Goal: Information Seeking & Learning: Learn about a topic

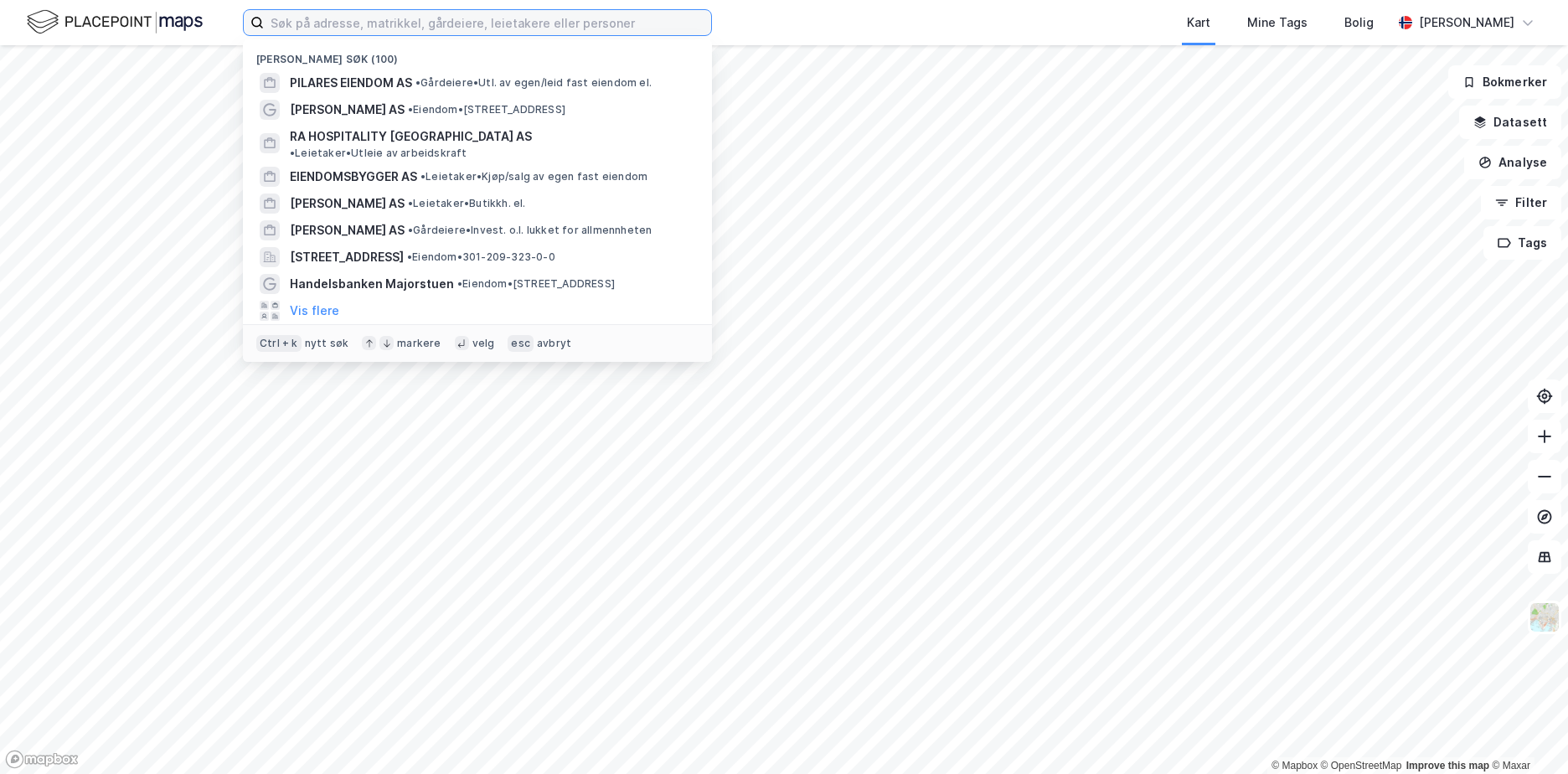
click at [422, 33] on input at bounding box center [487, 22] width 447 height 25
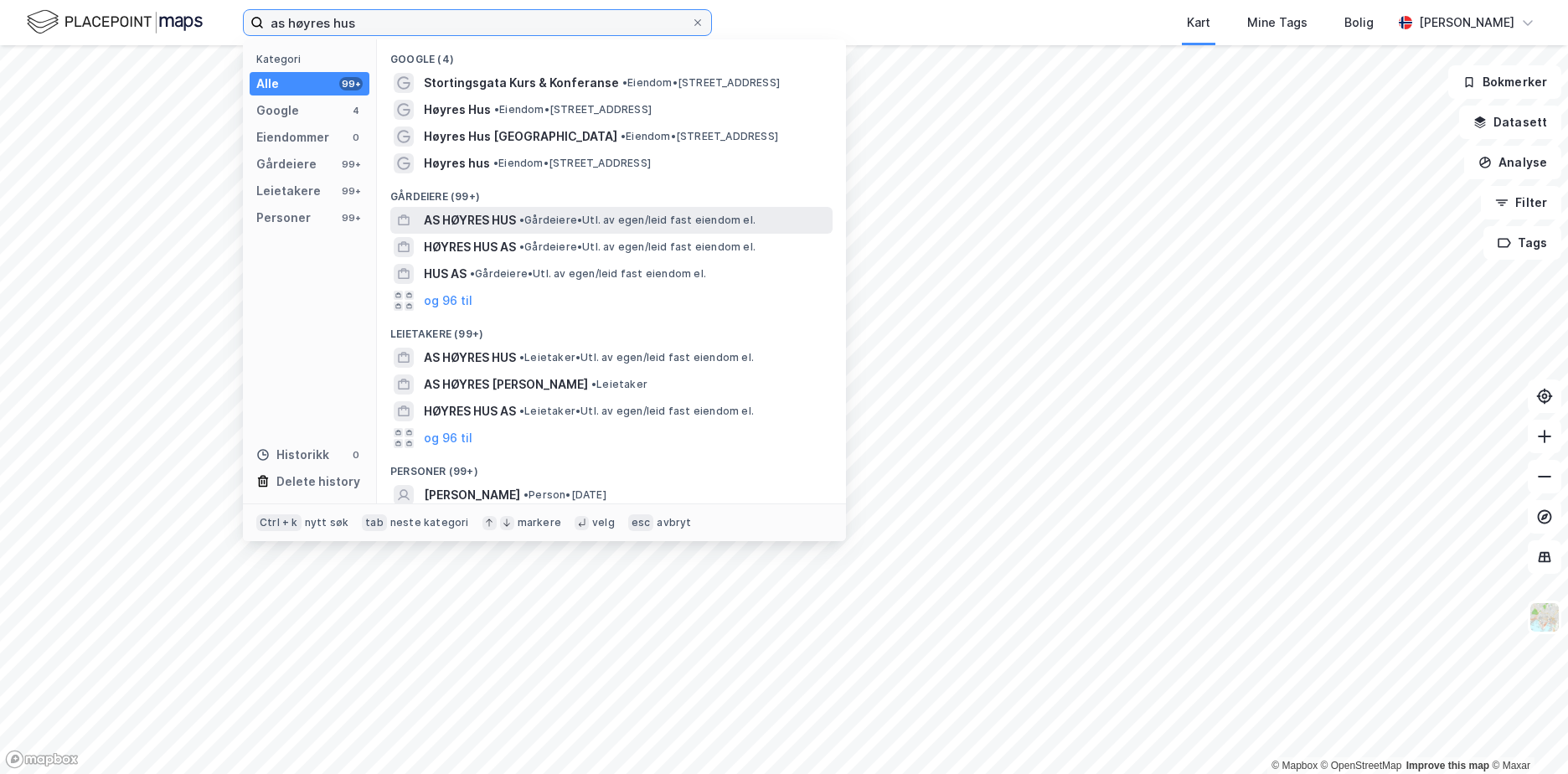
type input "as høyres hus"
click at [486, 226] on span "AS HØYRES HUS" at bounding box center [470, 220] width 92 height 20
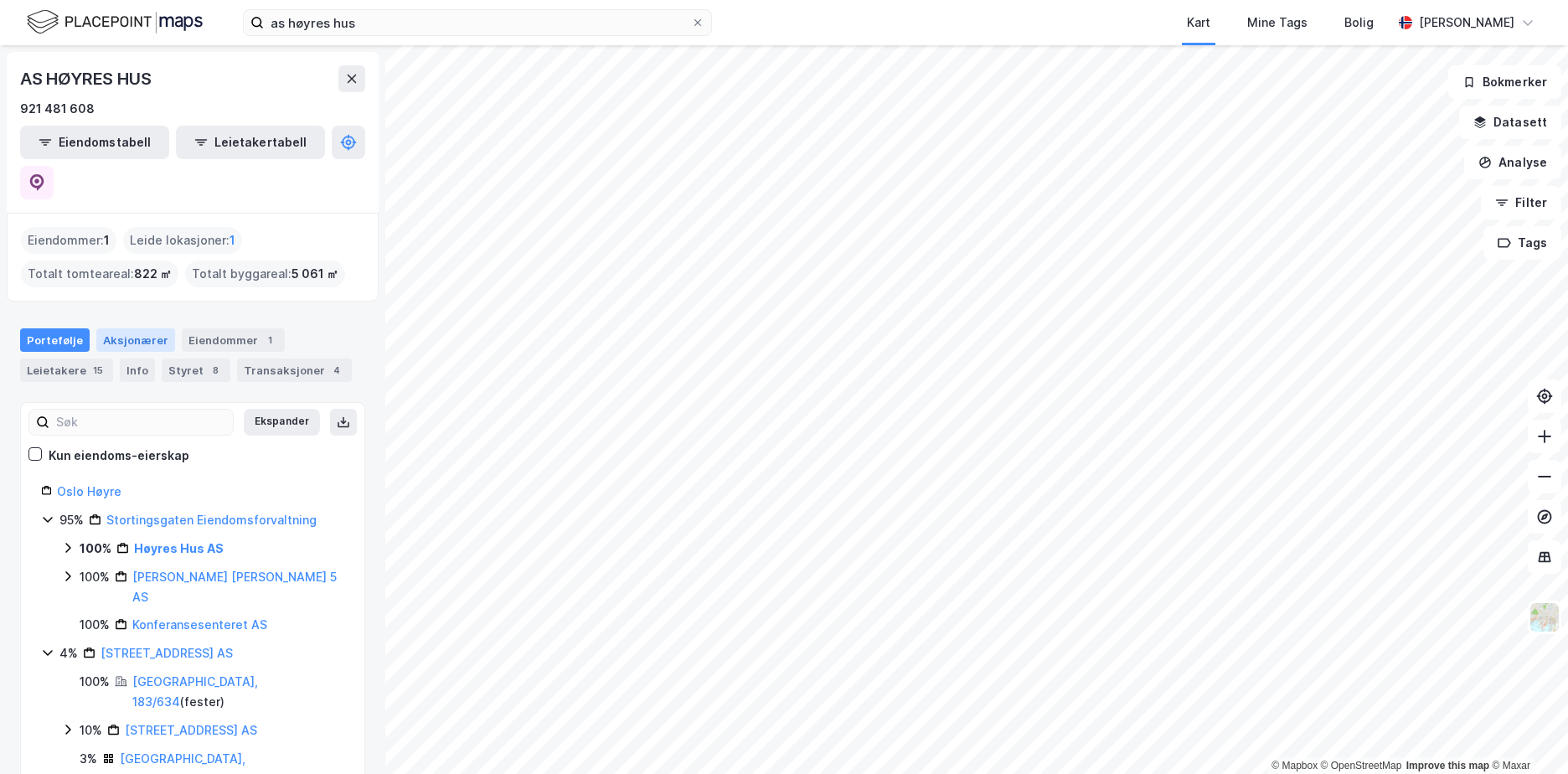
click at [127, 328] on div "Aksjonærer" at bounding box center [135, 340] width 79 height 24
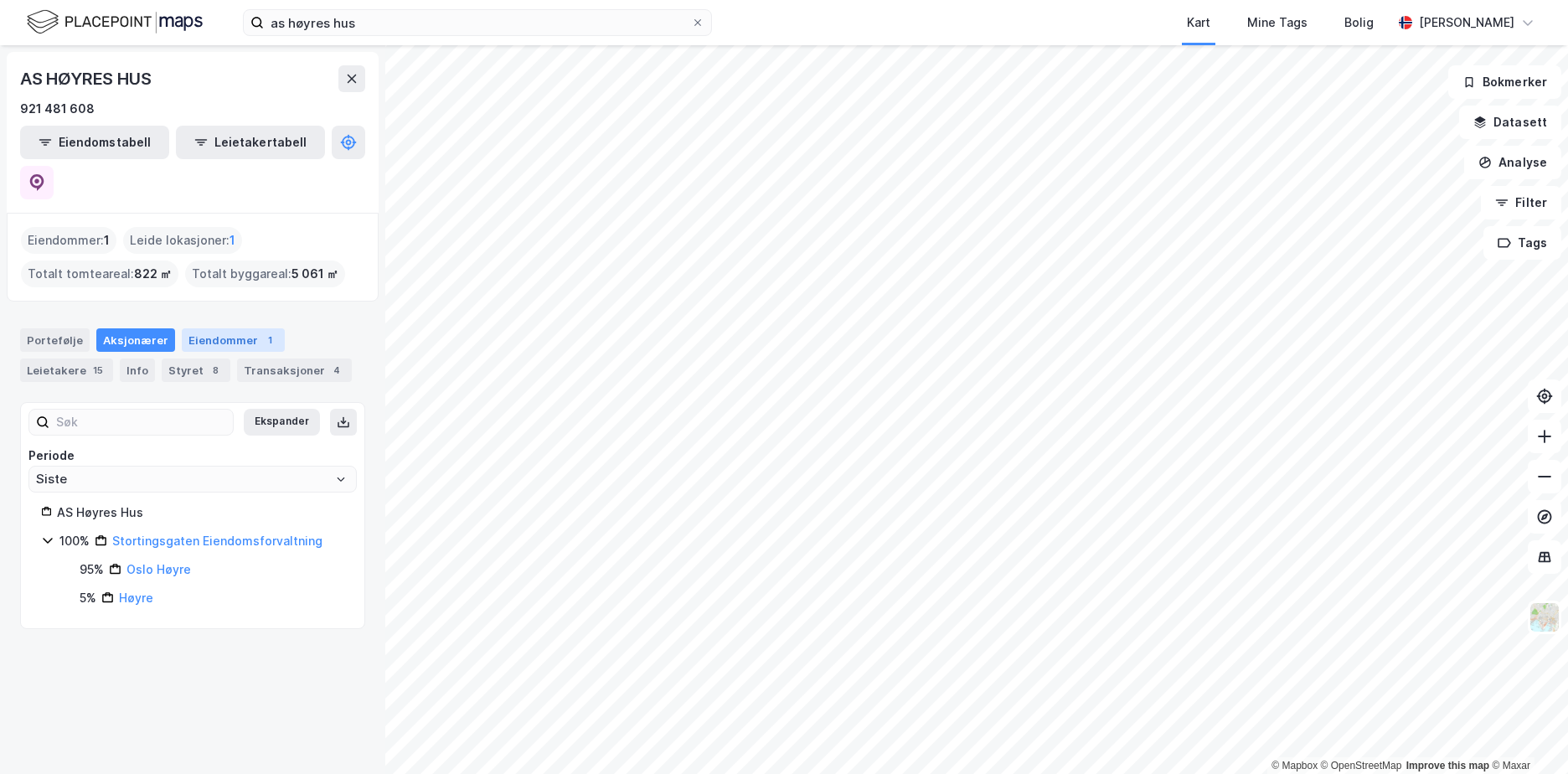
click at [218, 328] on div "Eiendommer 1" at bounding box center [233, 340] width 103 height 24
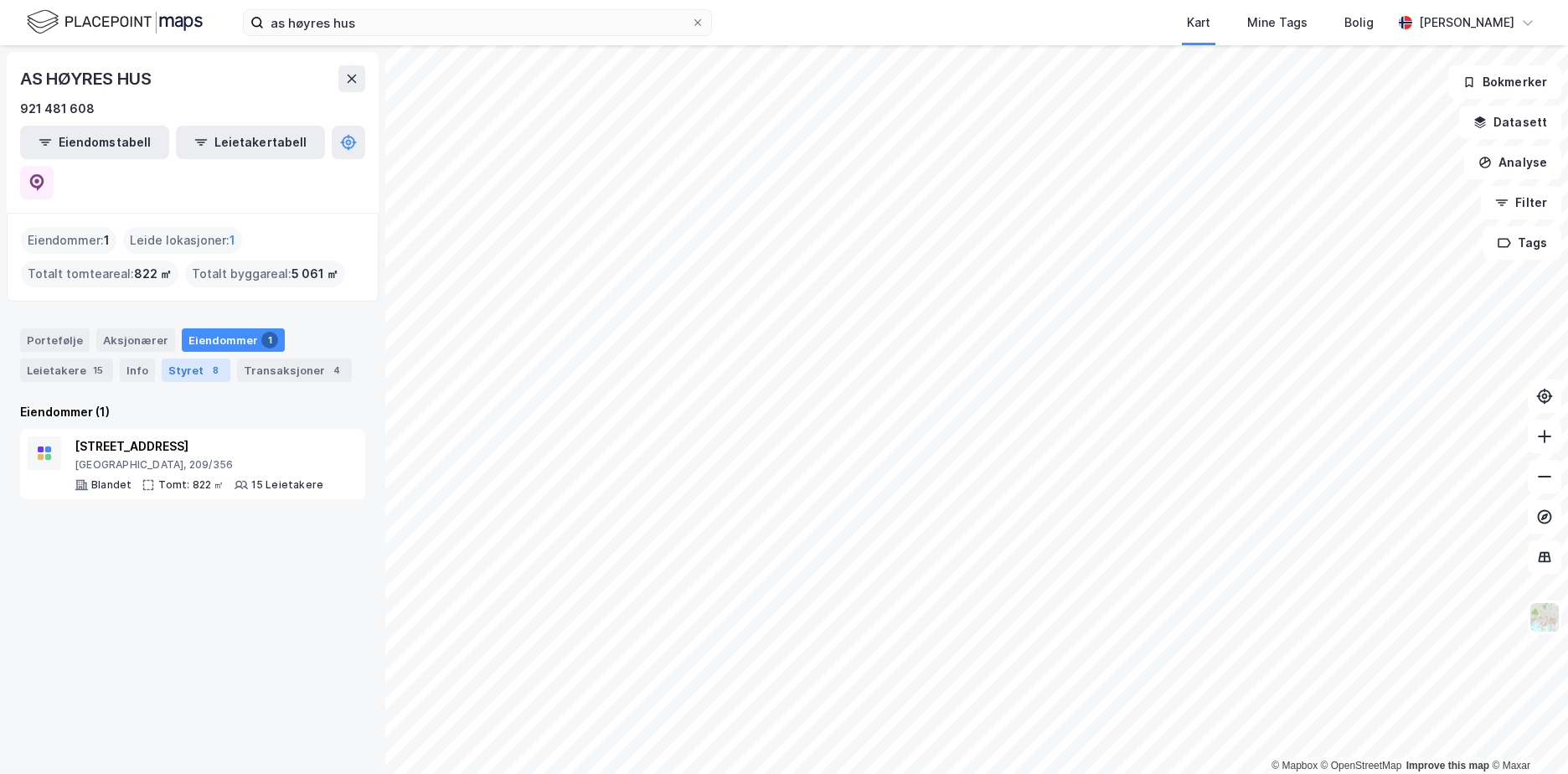
click at [184, 358] on div "Styret 8" at bounding box center [196, 370] width 69 height 24
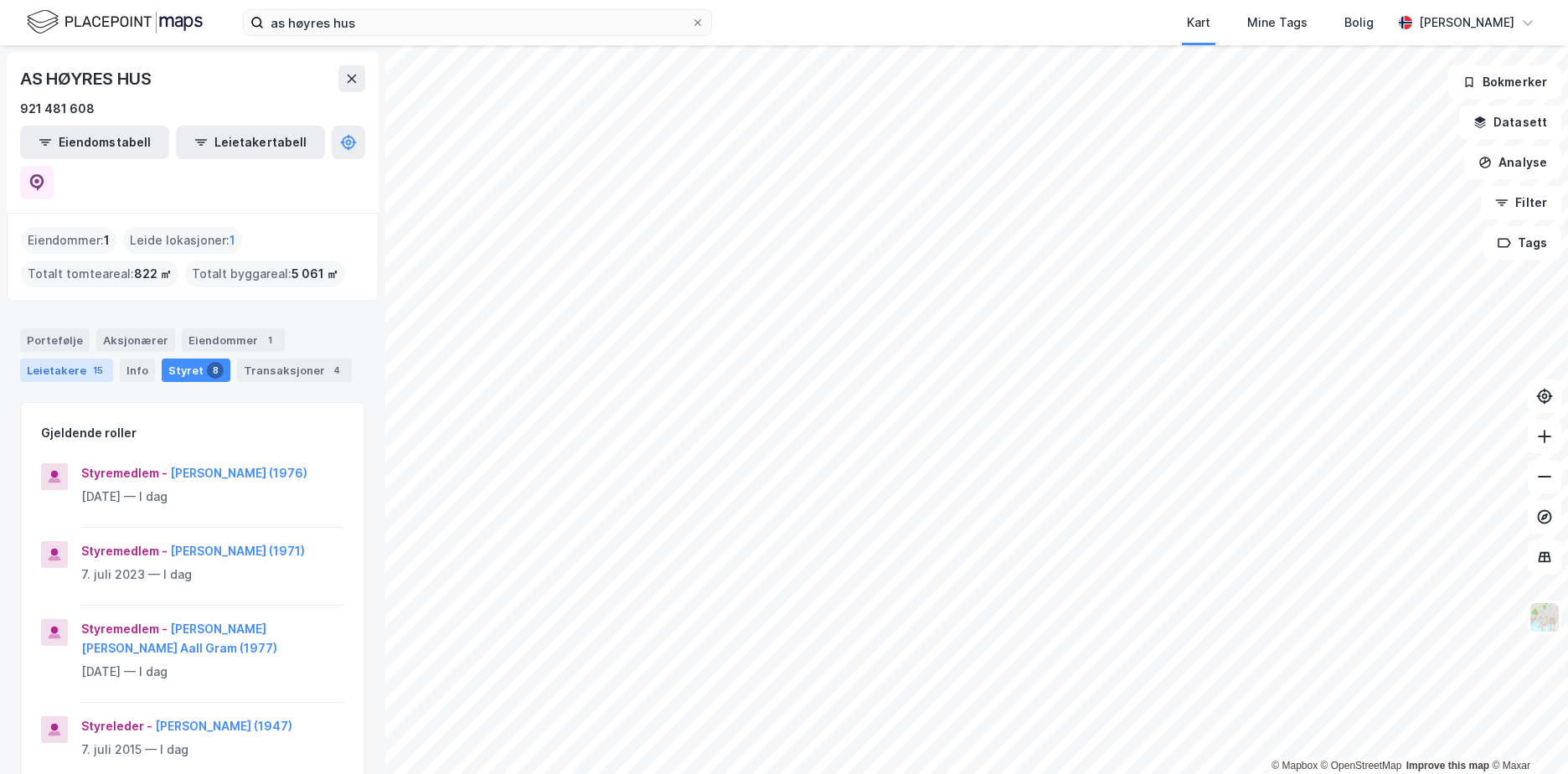
click at [58, 358] on div "Leietakere 15" at bounding box center [66, 370] width 93 height 24
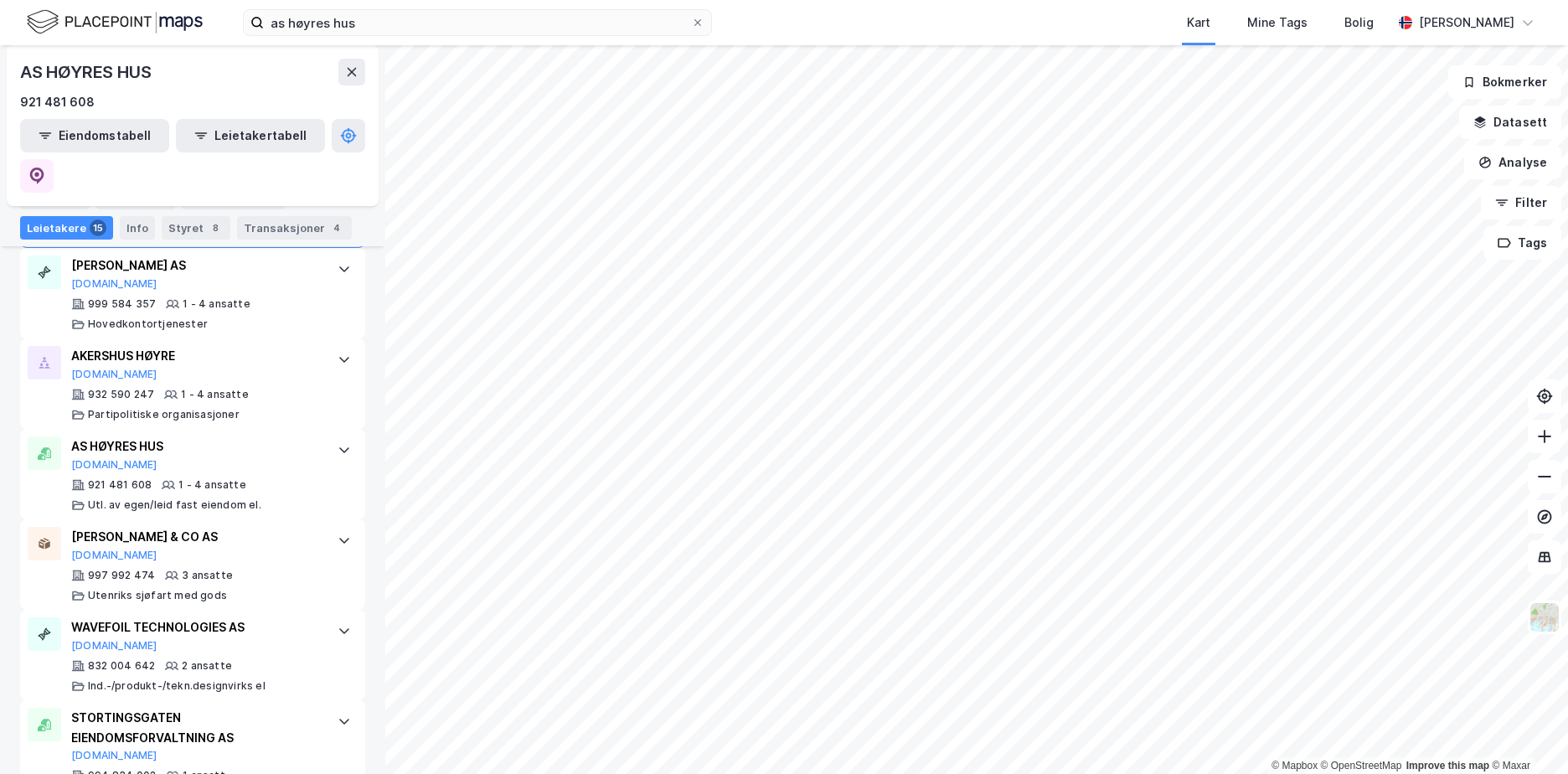
scroll to position [1321, 0]
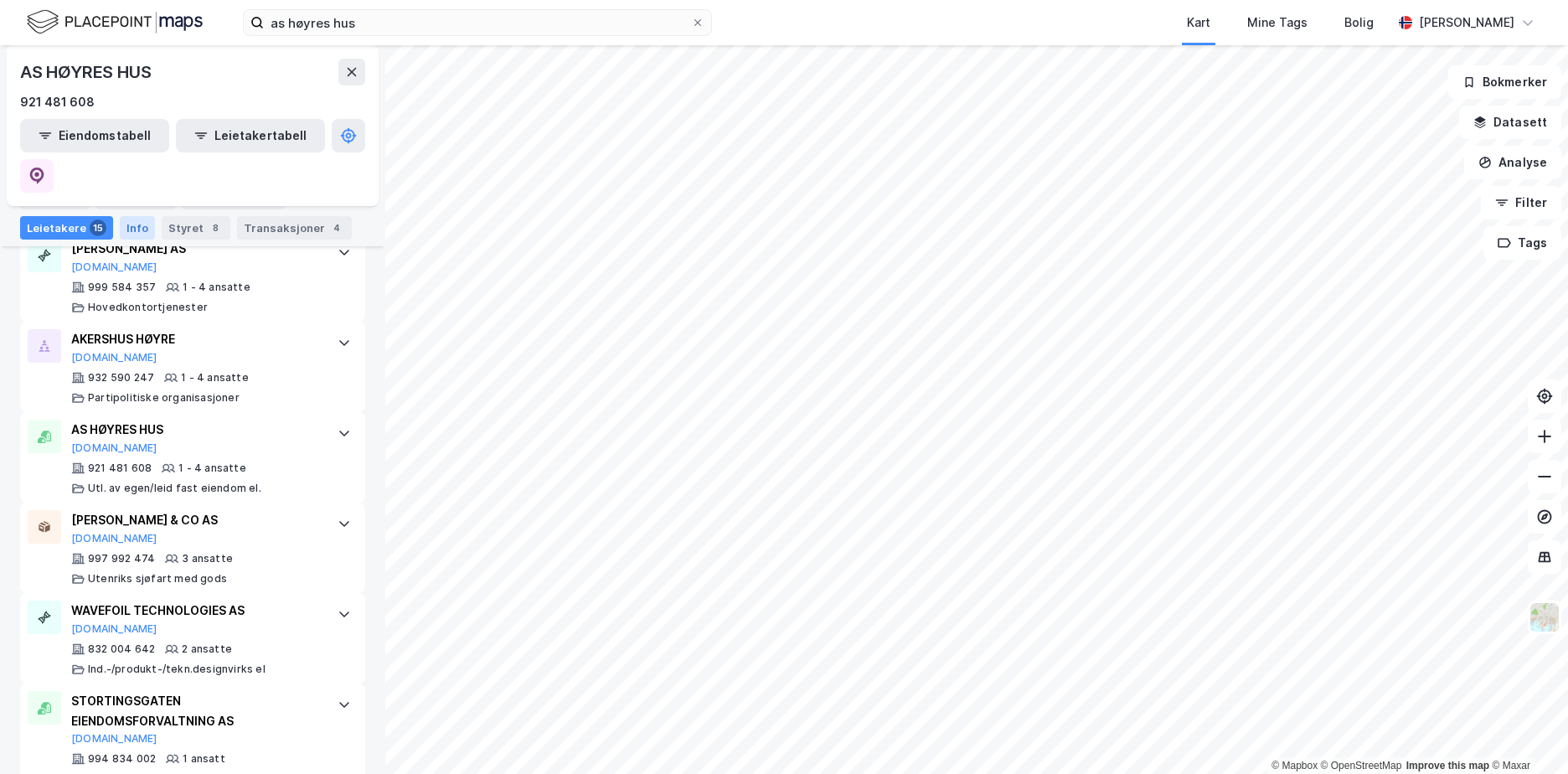
click at [149, 226] on div "Info" at bounding box center [137, 227] width 35 height 24
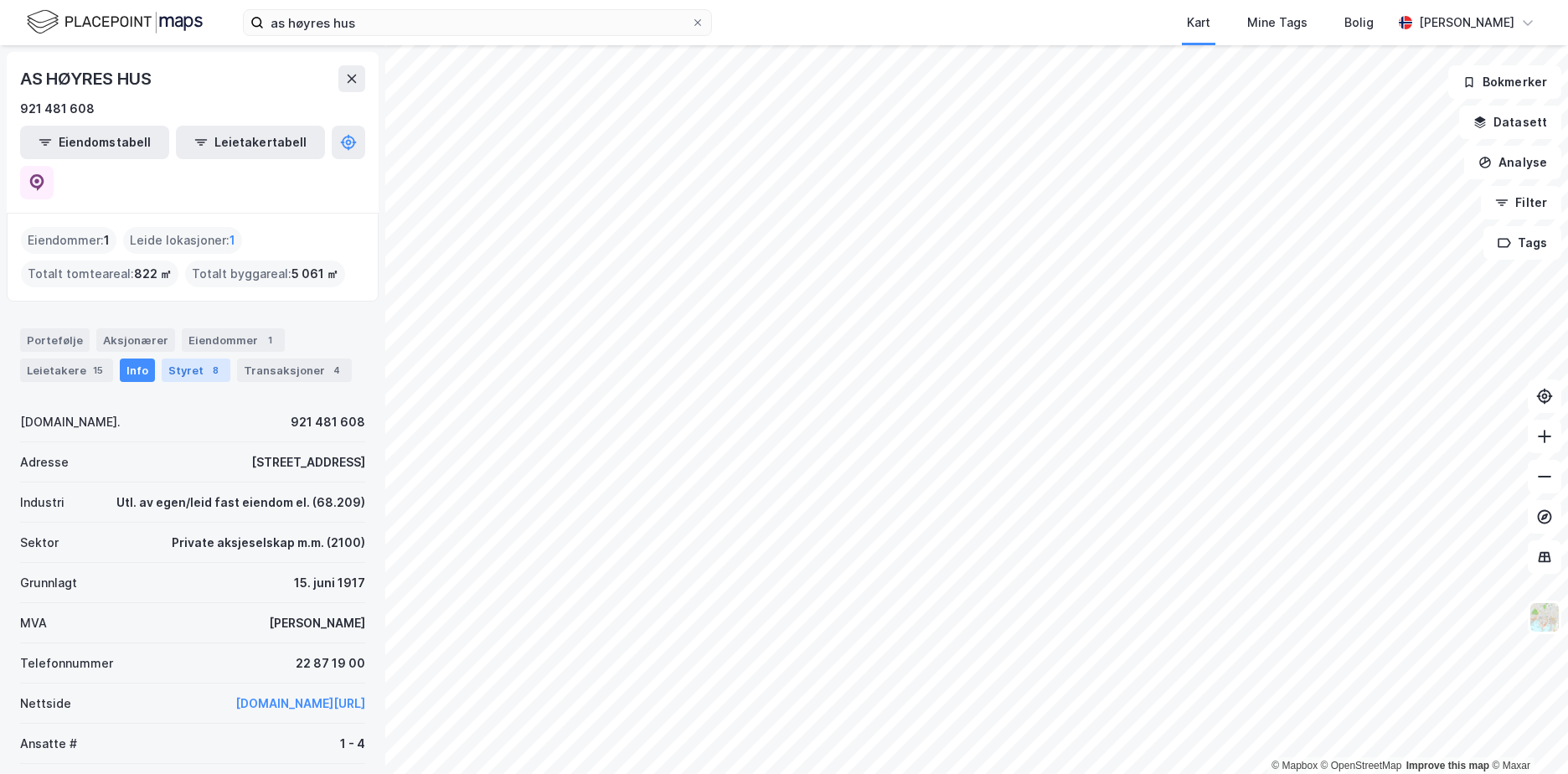
click at [207, 362] on div "8" at bounding box center [215, 370] width 17 height 17
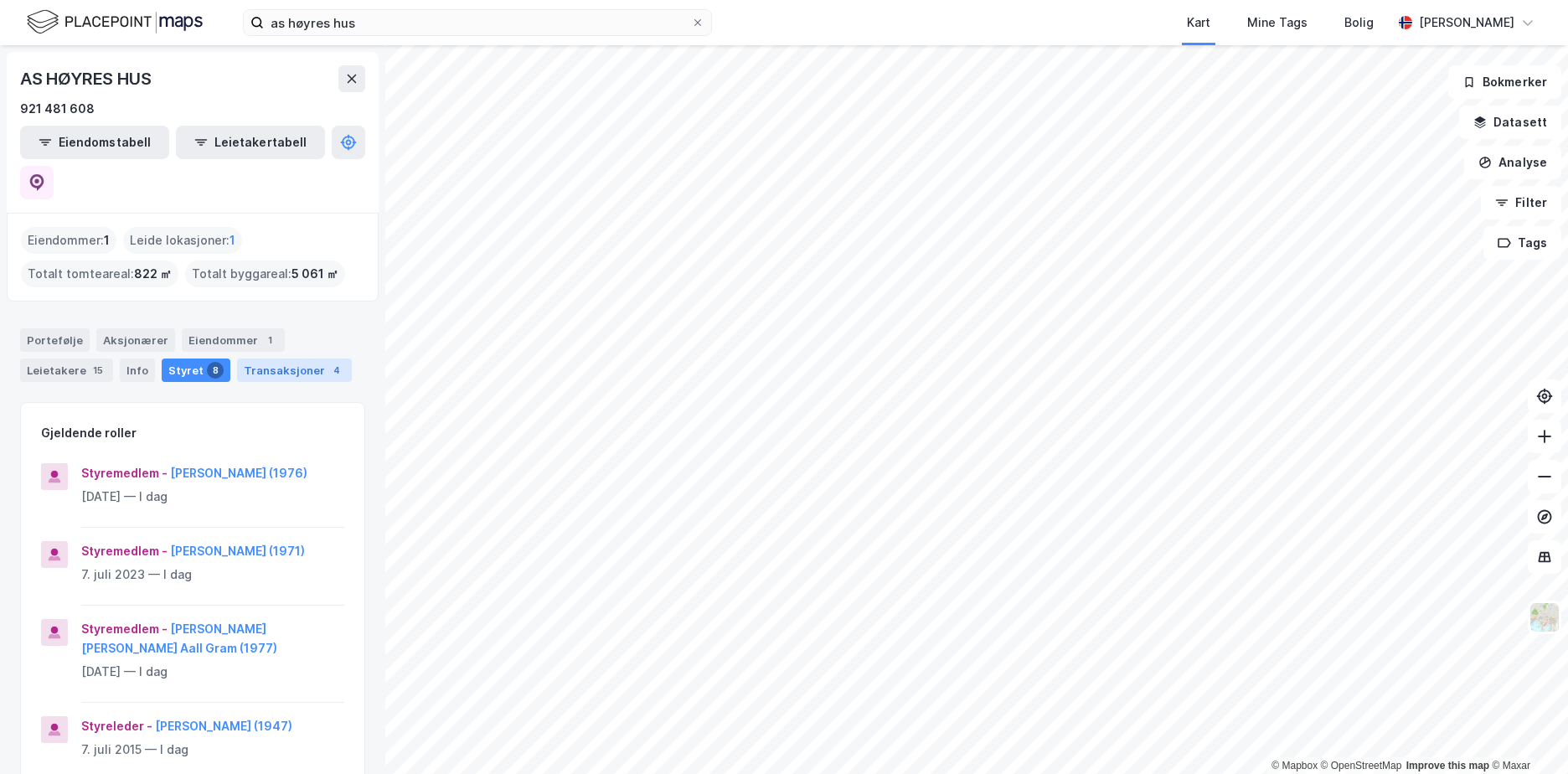
click at [328, 362] on div "4" at bounding box center [336, 370] width 17 height 17
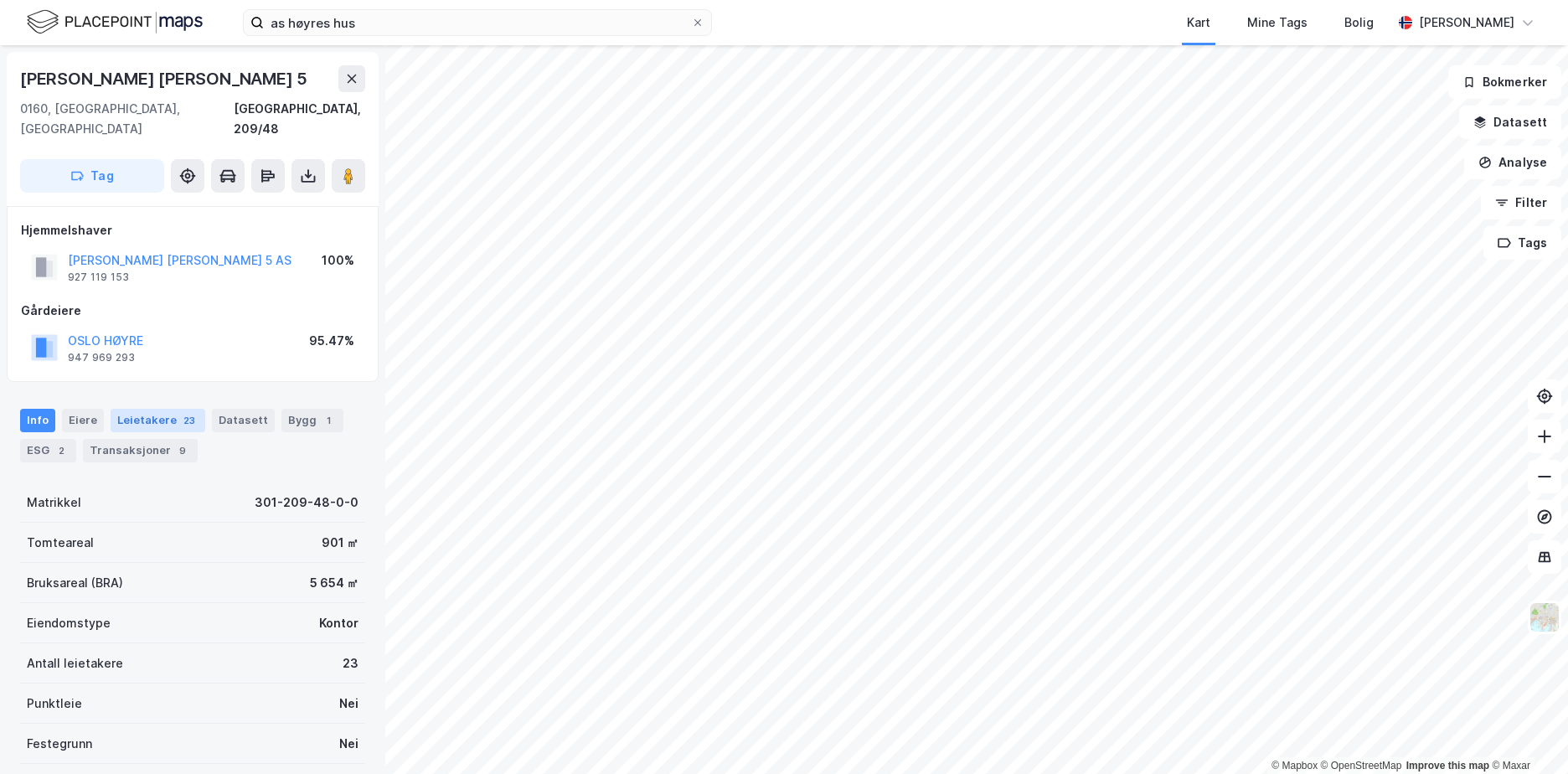
click at [180, 412] on div "23" at bounding box center [188, 420] width 19 height 17
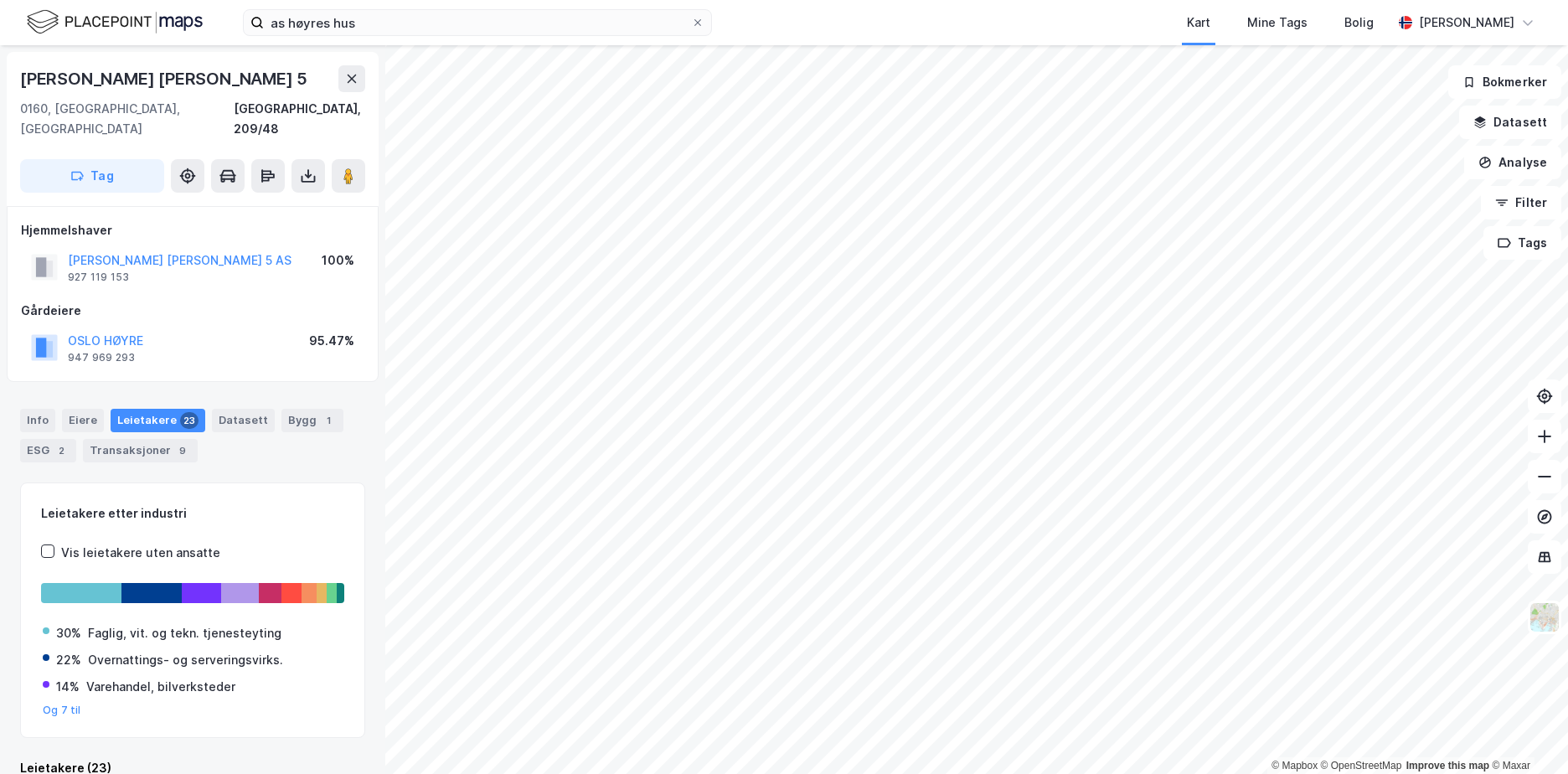
click at [102, 542] on div "Vis leietakere uten ansatte" at bounding box center [141, 552] width 159 height 20
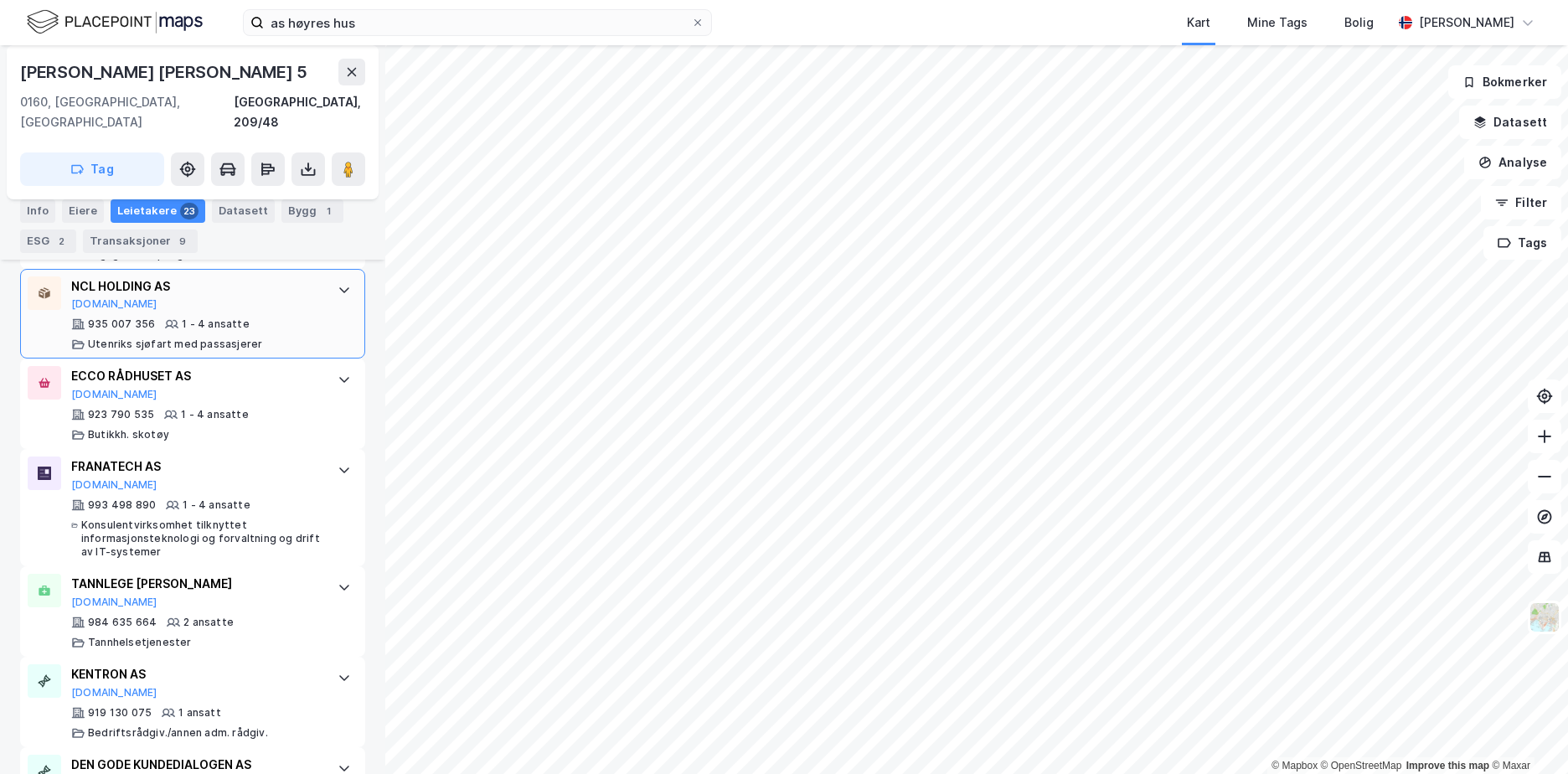
scroll to position [2157, 0]
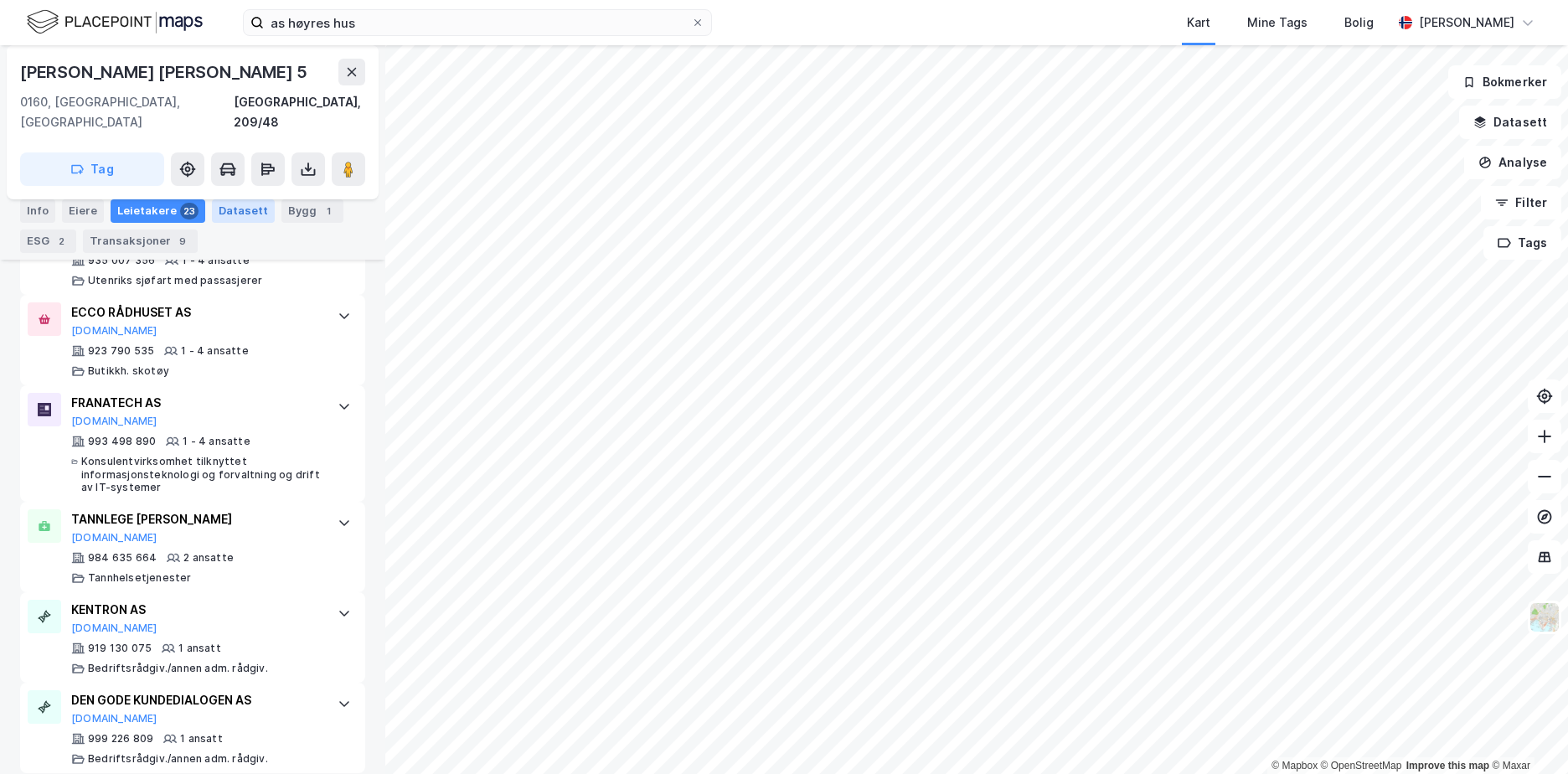
click at [241, 208] on div "Datasett" at bounding box center [242, 211] width 63 height 24
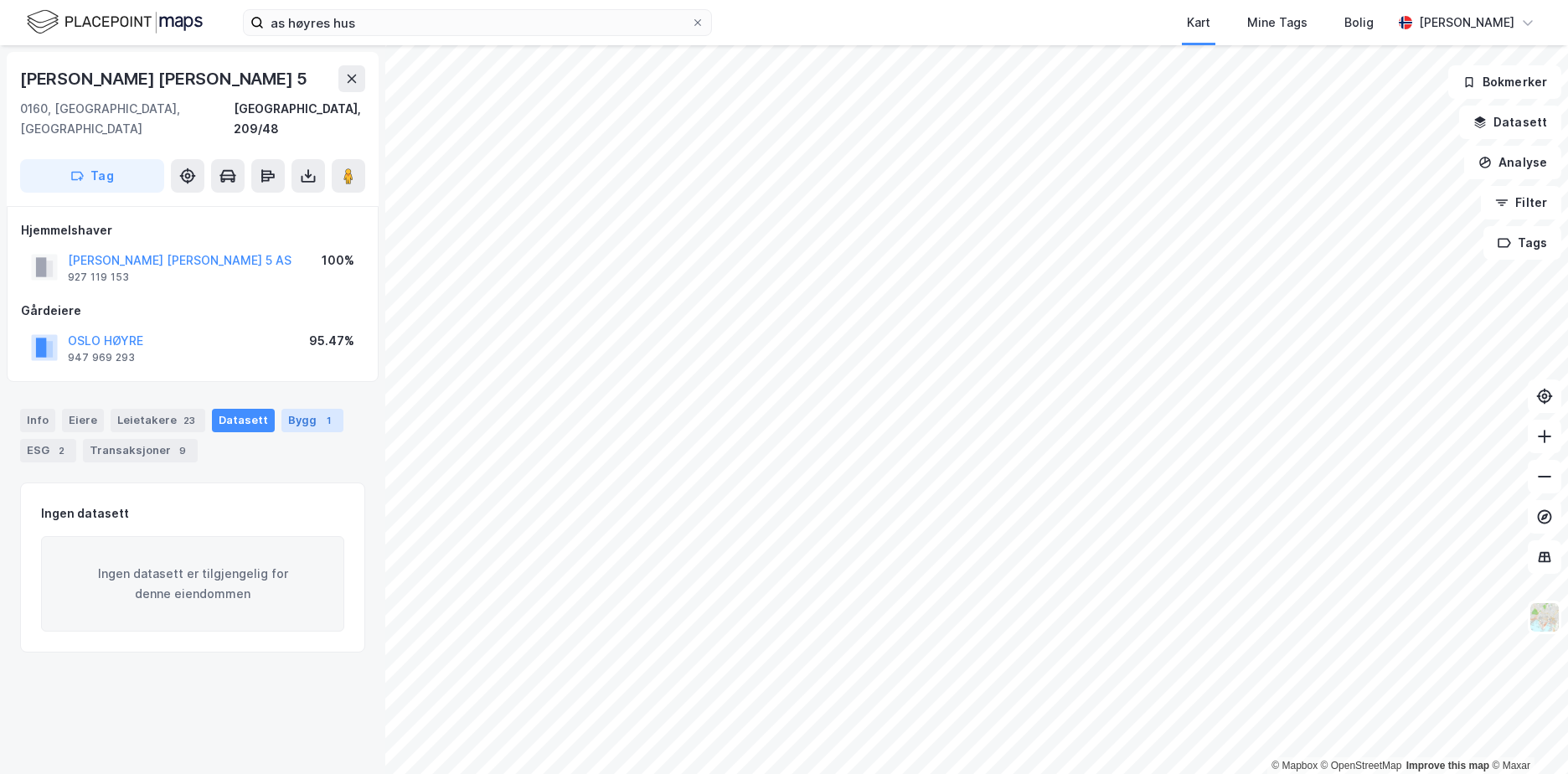
click at [281, 409] on div "Bygg 1" at bounding box center [312, 420] width 62 height 24
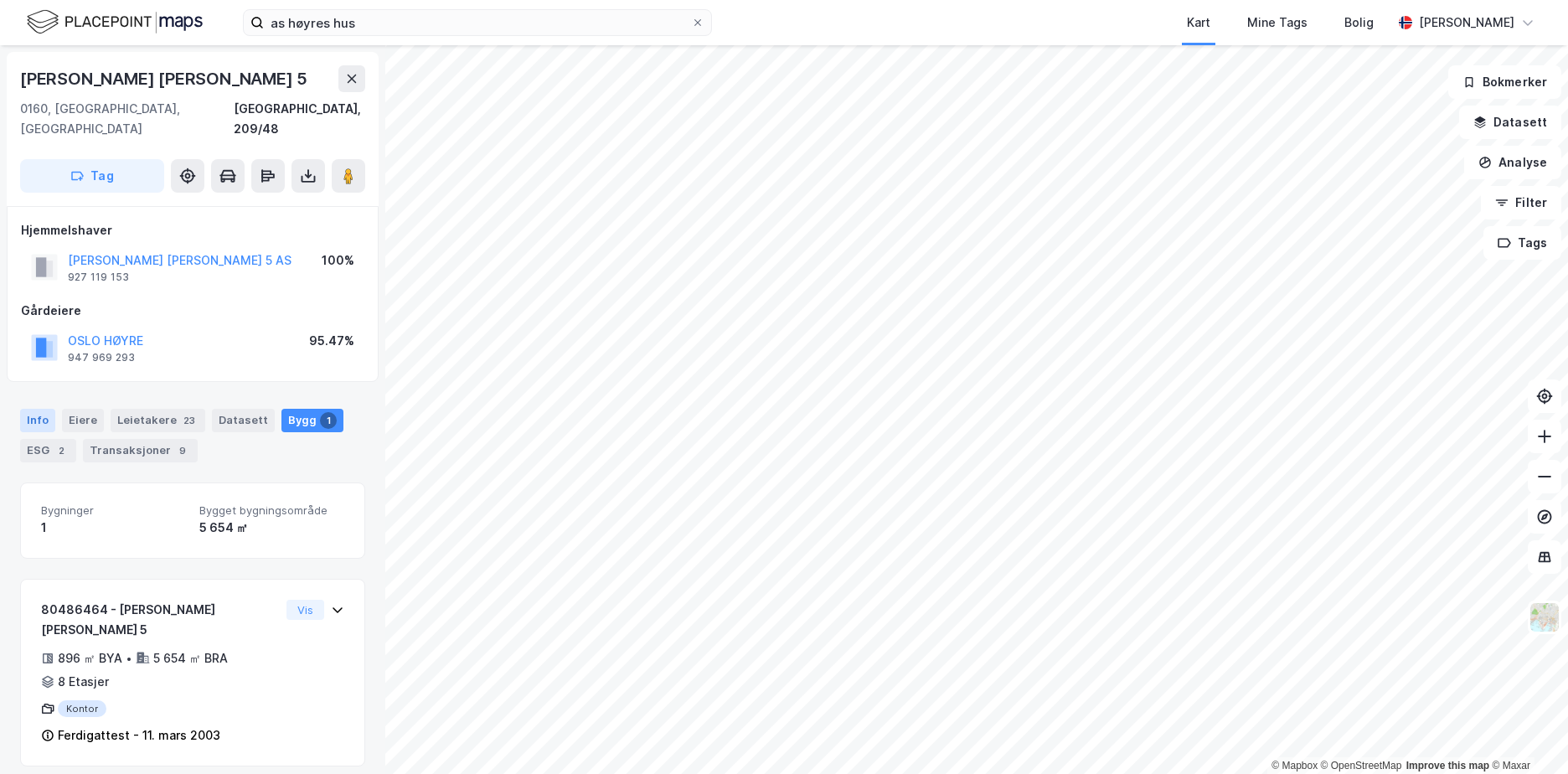
click at [53, 410] on div "Info" at bounding box center [38, 420] width 35 height 24
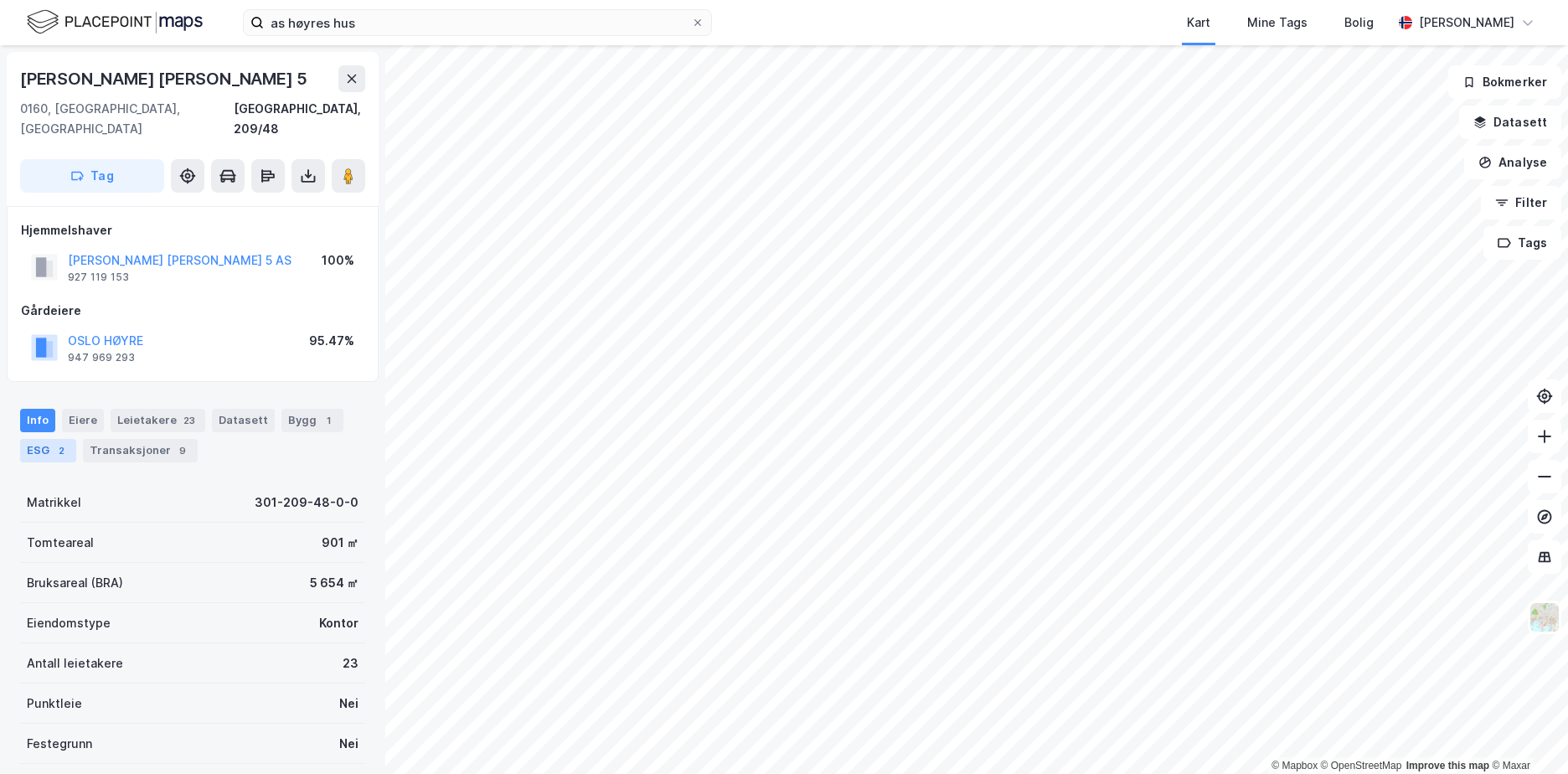
click at [50, 439] on div "ESG 2" at bounding box center [48, 450] width 56 height 24
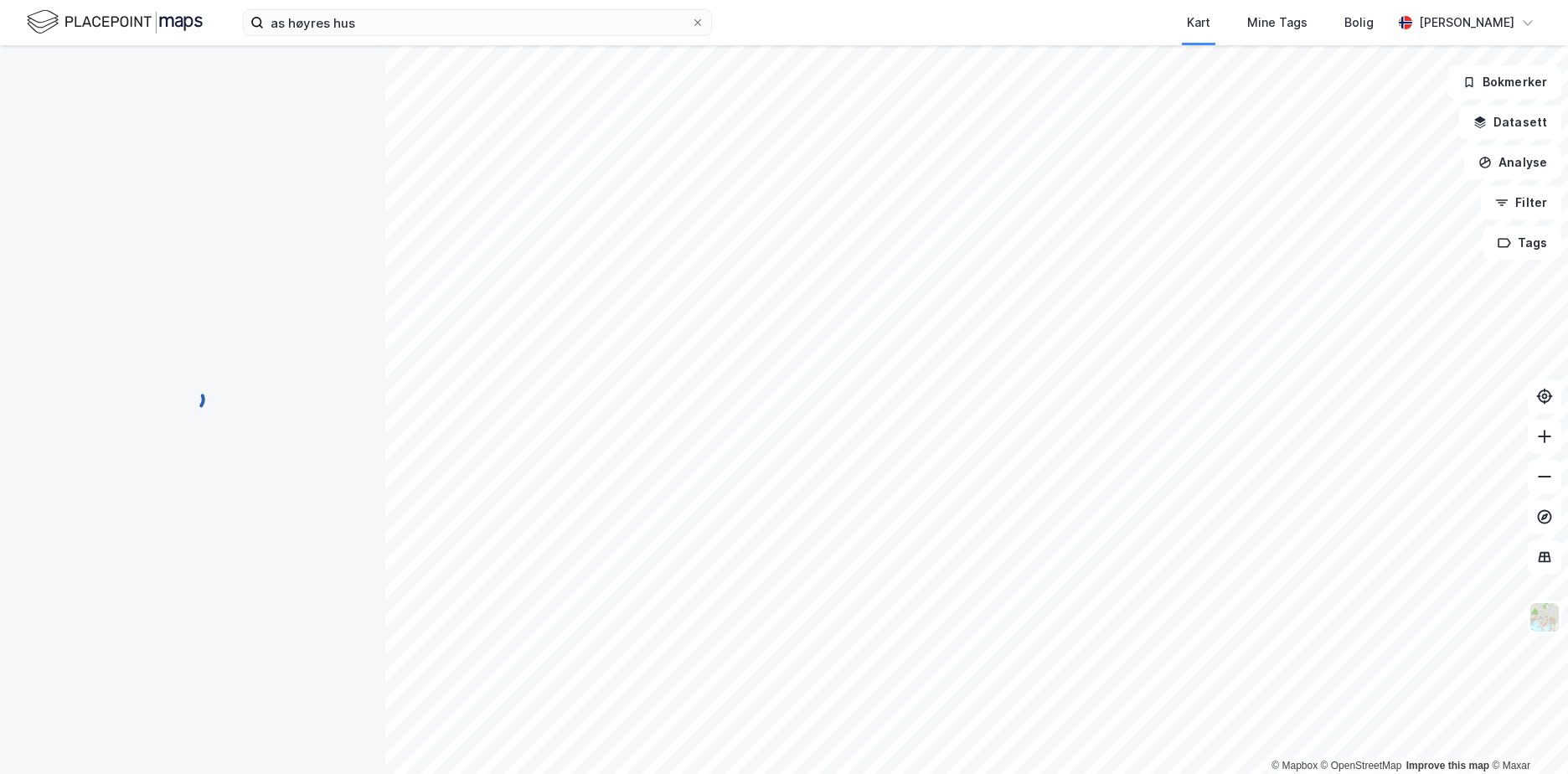
scroll to position [370, 0]
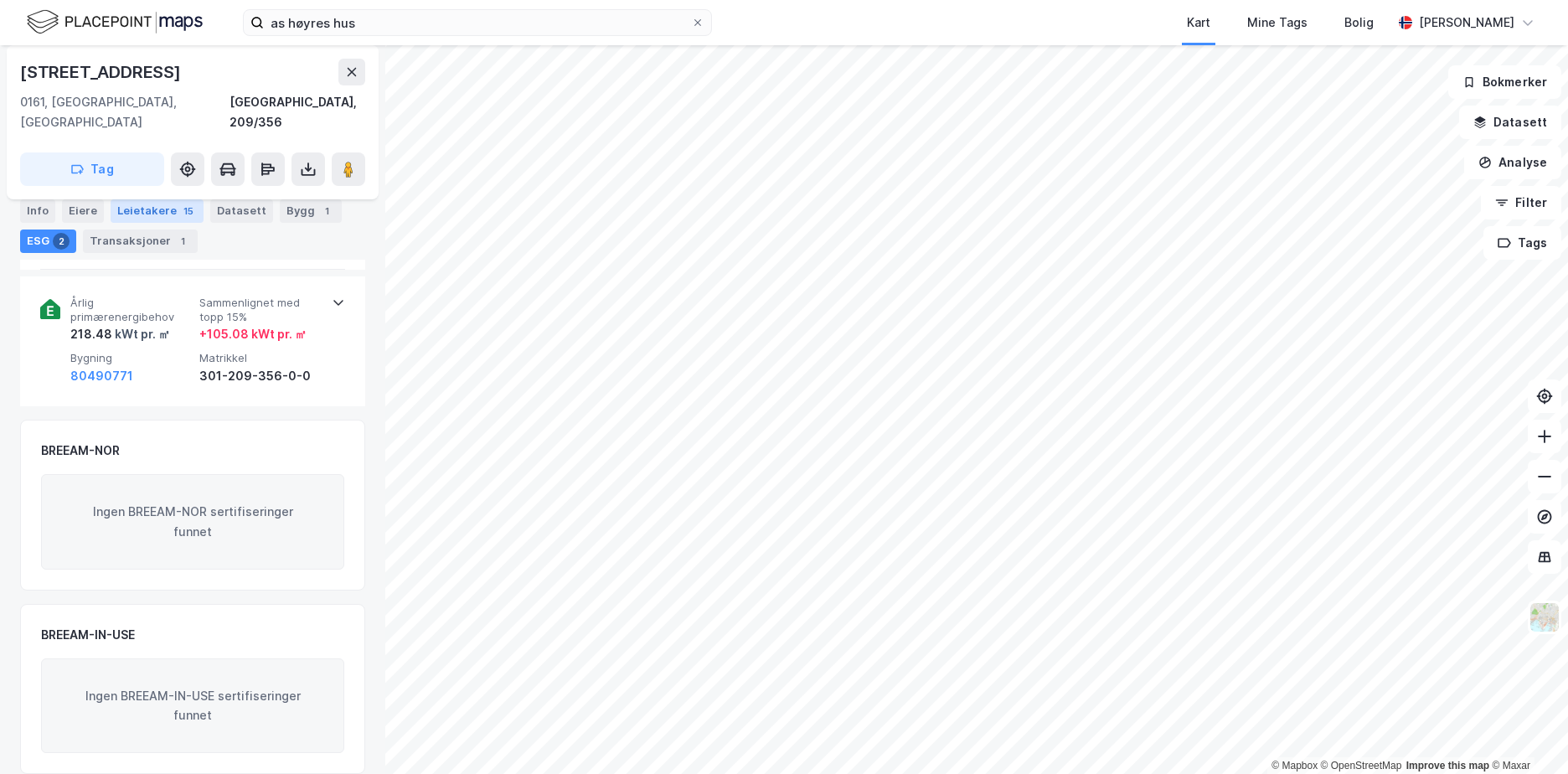
click at [157, 213] on div "Leietakere 15" at bounding box center [157, 211] width 93 height 24
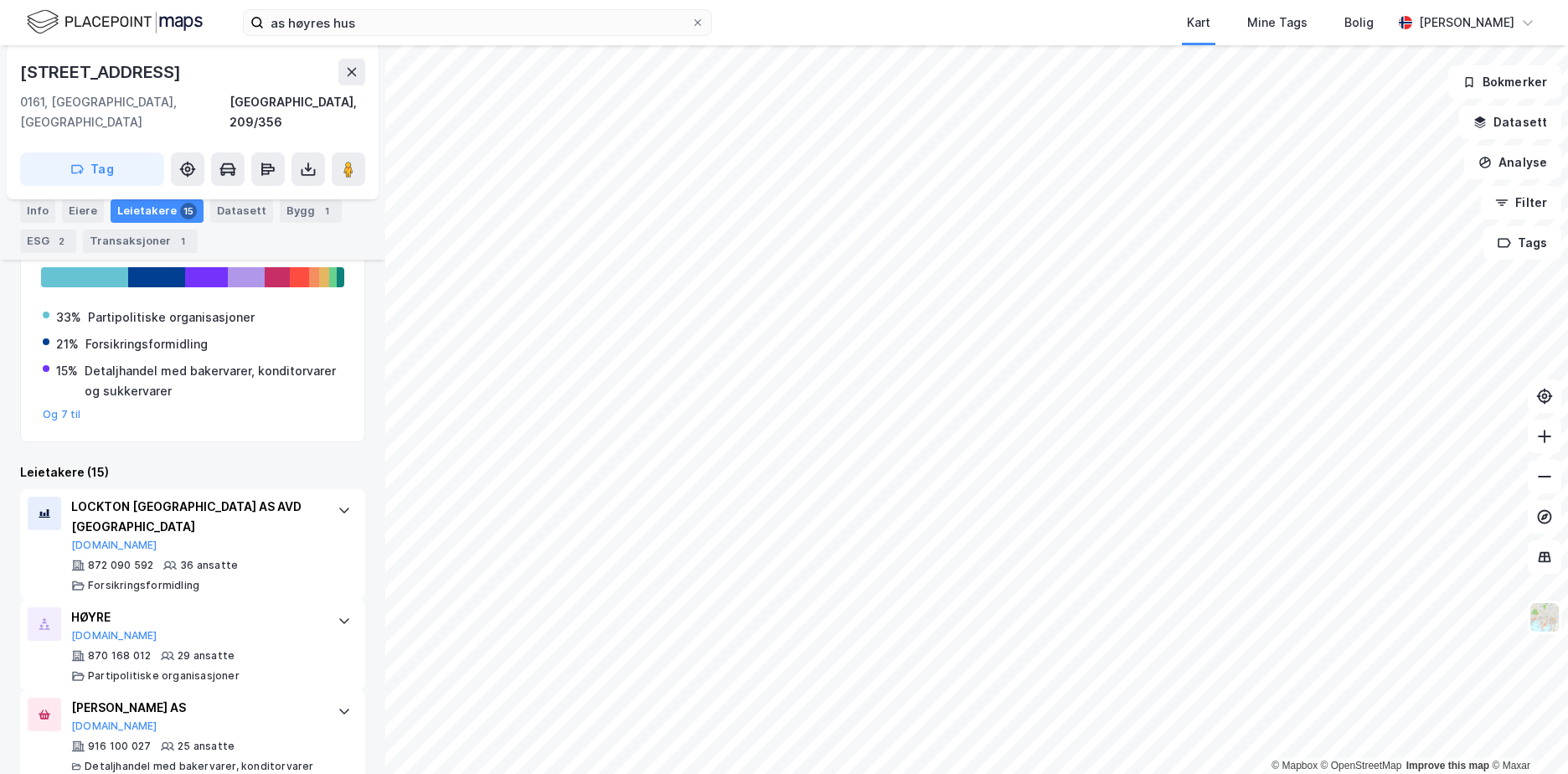
scroll to position [287, 0]
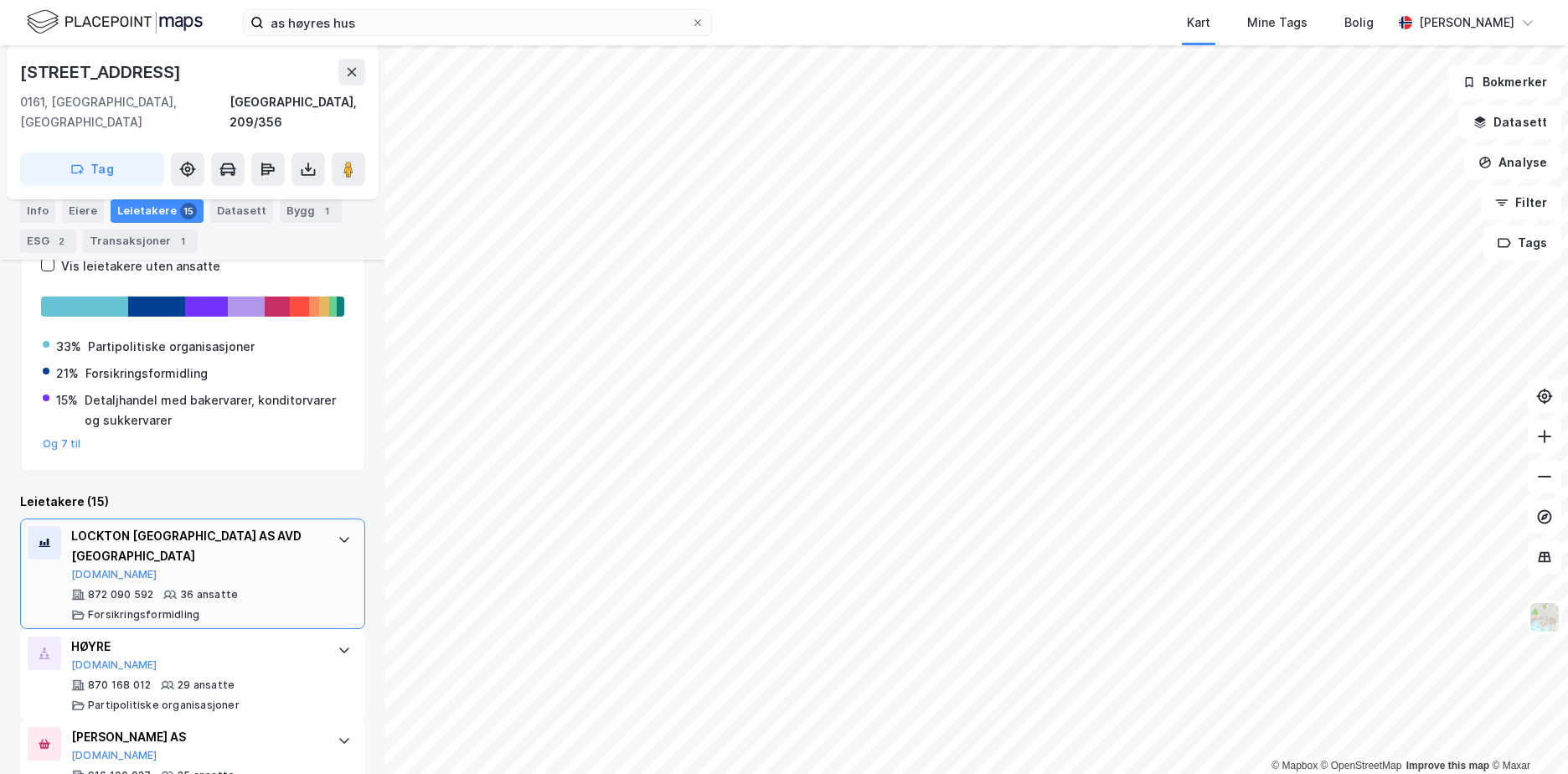
click at [296, 526] on div "LOCKTON [GEOGRAPHIC_DATA] AS AVD OSLO [DOMAIN_NAME]" at bounding box center [196, 553] width 250 height 55
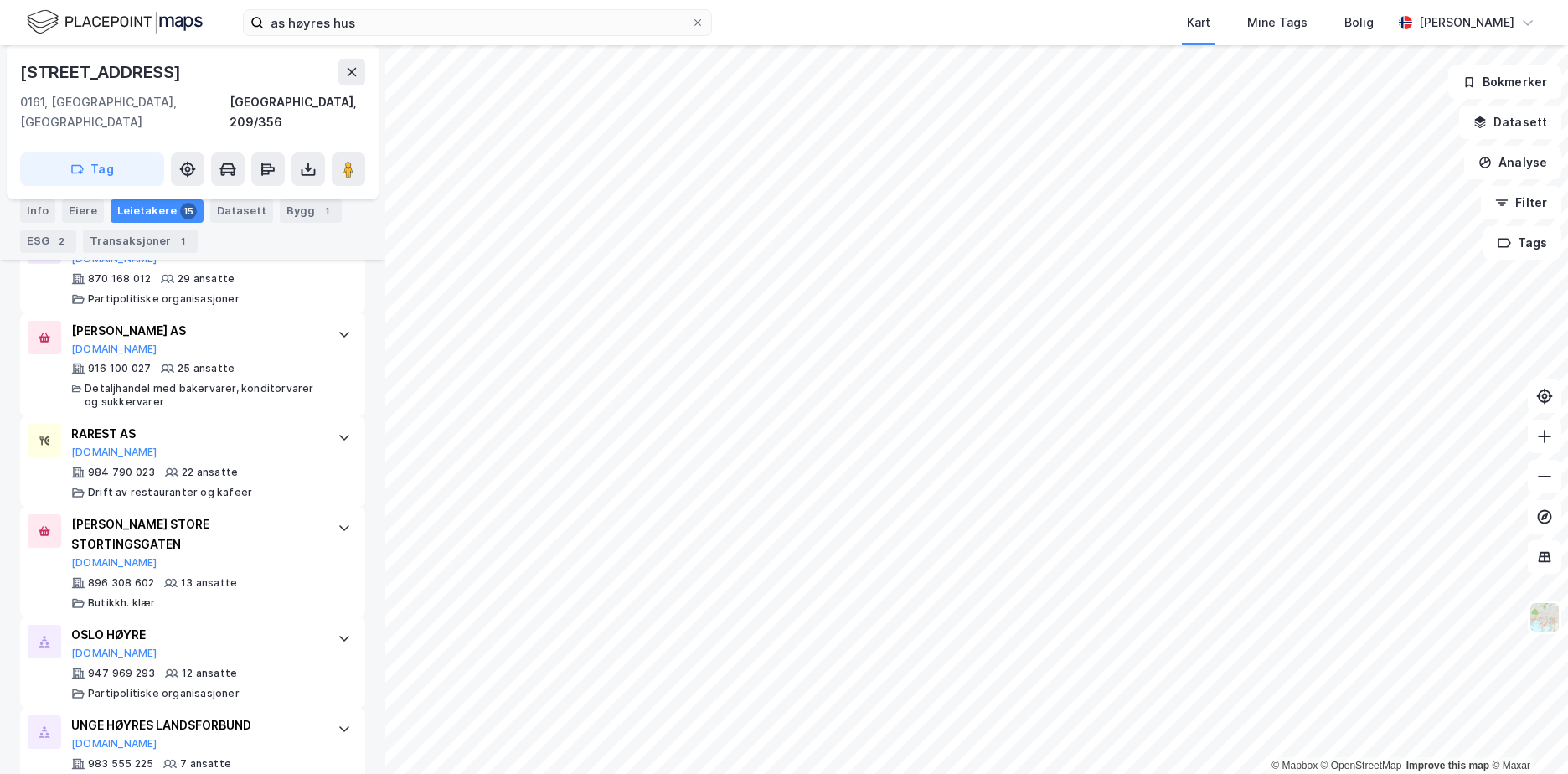
scroll to position [1877, 0]
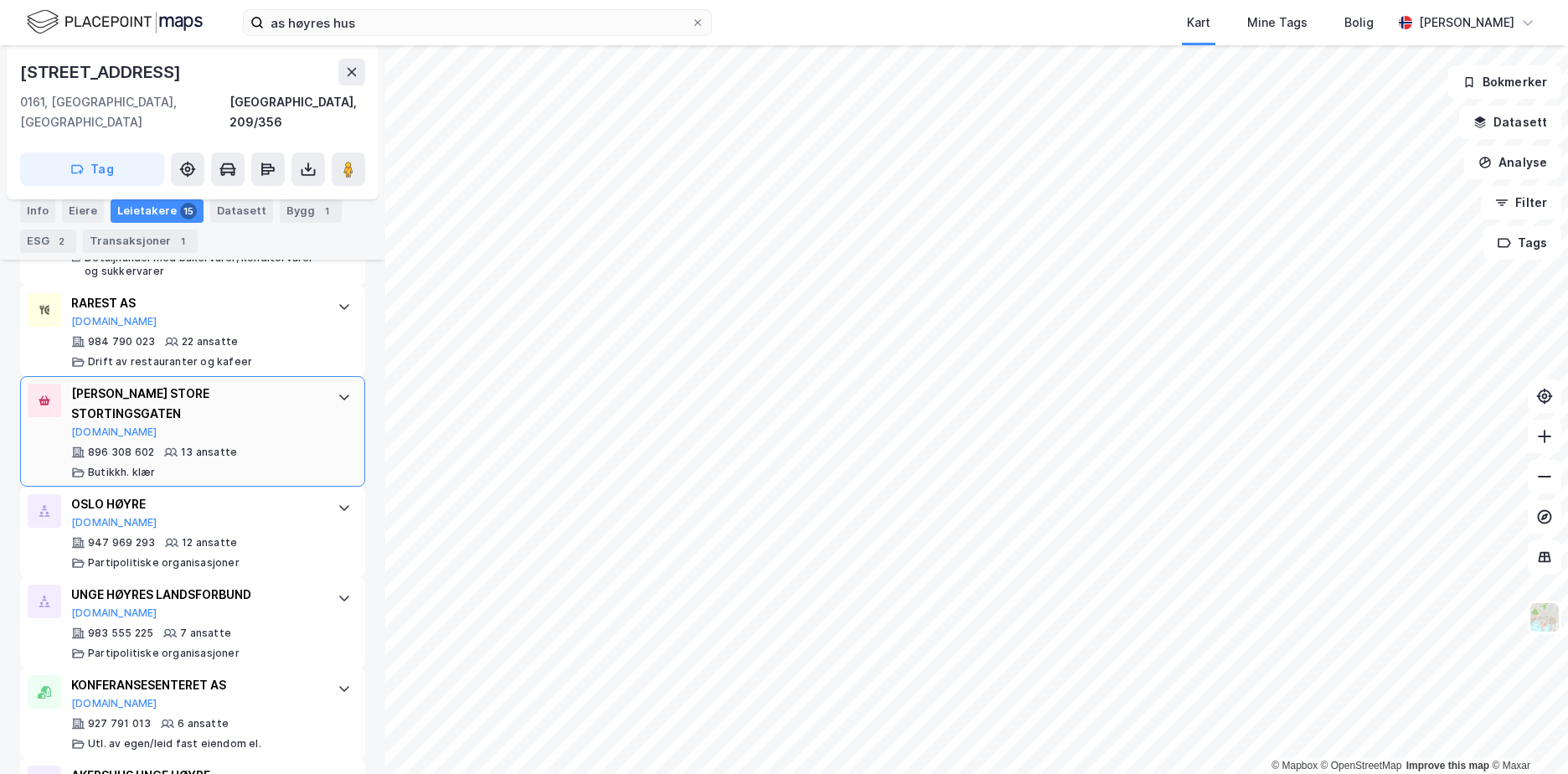
click at [259, 383] on div "[PERSON_NAME] STORE STORTINGSGATEN [DOMAIN_NAME]" at bounding box center [196, 410] width 250 height 55
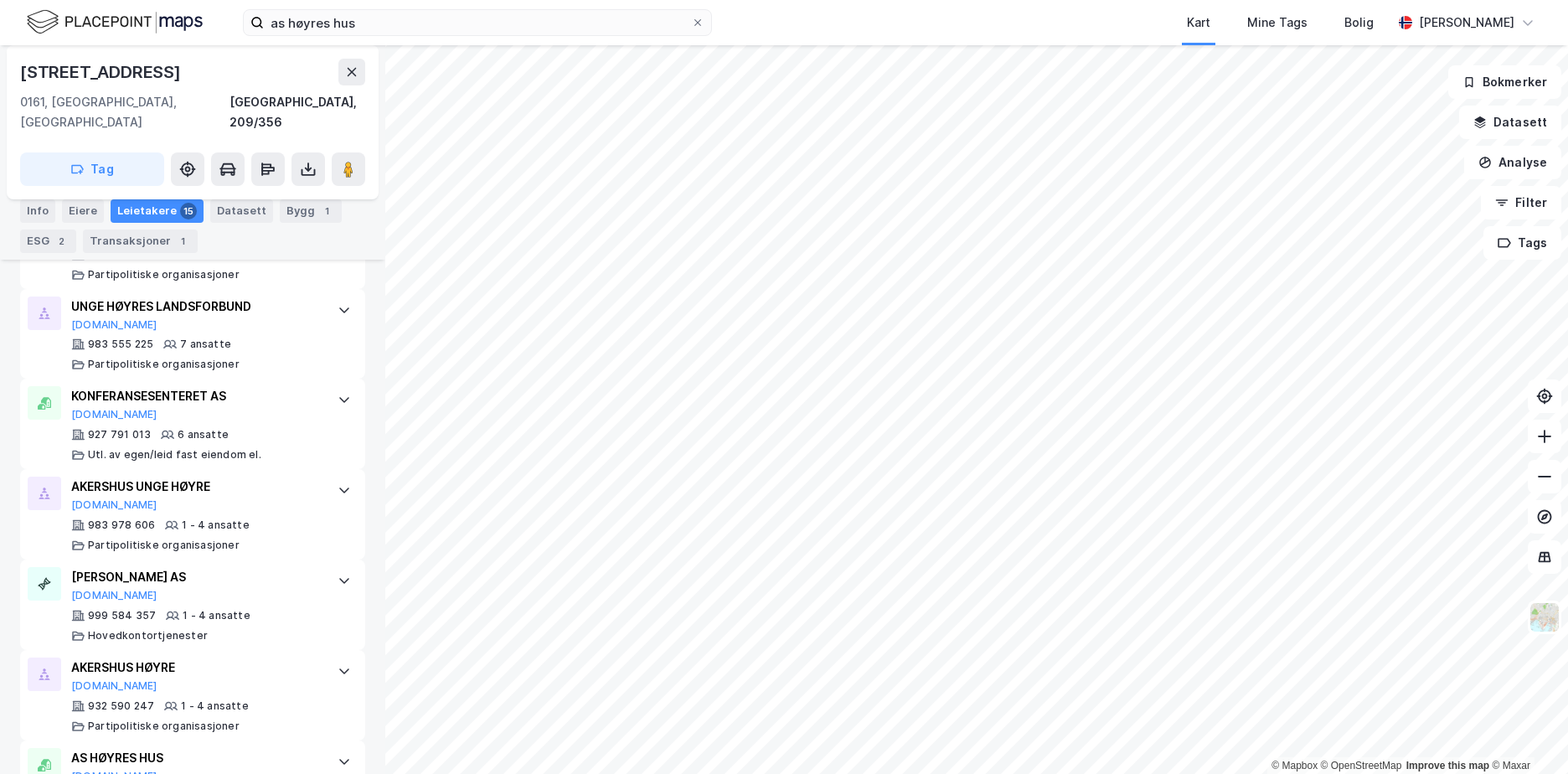
scroll to position [1964, 0]
